Goal: Transaction & Acquisition: Download file/media

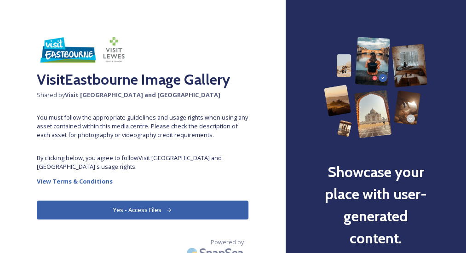
click at [149, 208] on button "Yes - Access Files" at bounding box center [143, 210] width 212 height 19
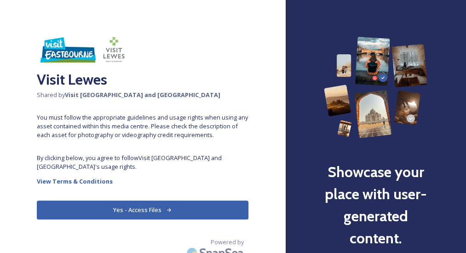
click at [157, 213] on button "Yes - Access Files" at bounding box center [143, 210] width 212 height 19
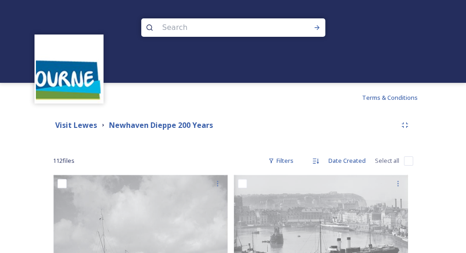
click at [409, 163] on input "checkbox" at bounding box center [408, 160] width 9 height 9
checkbox input "true"
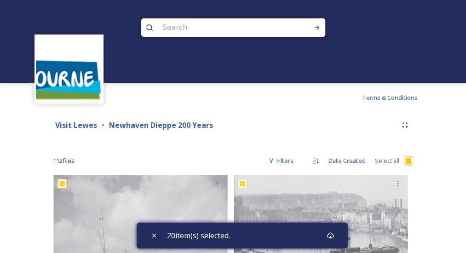
checkbox input "true"
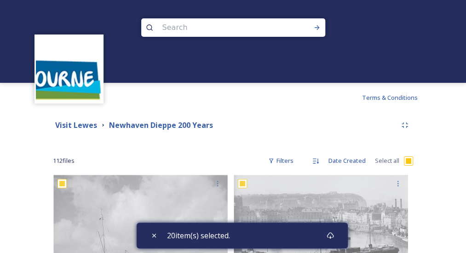
checkbox input "true"
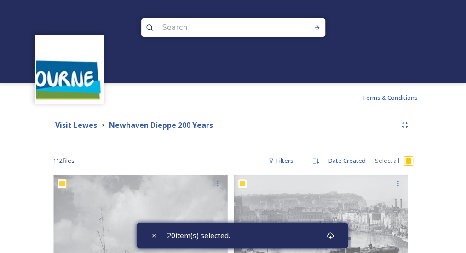
checkbox input "true"
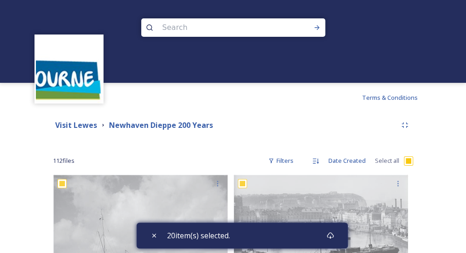
checkbox input "true"
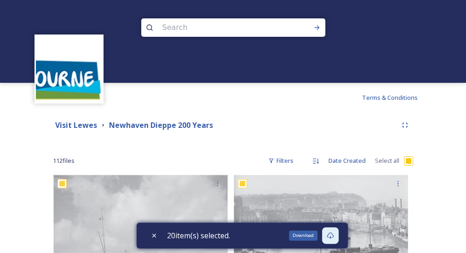
click at [328, 237] on div "Download" at bounding box center [330, 235] width 17 height 17
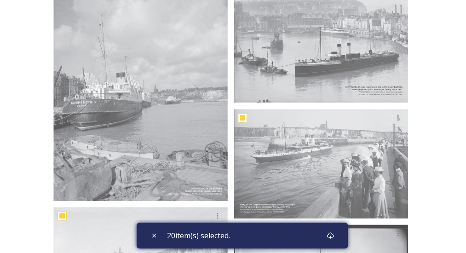
checkbox input "false"
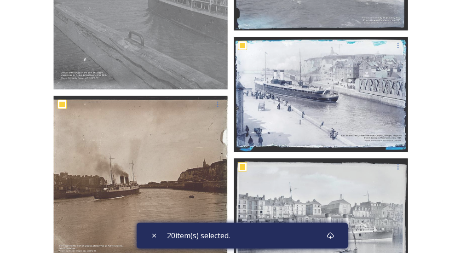
scroll to position [999, 0]
